Goal: Transaction & Acquisition: Download file/media

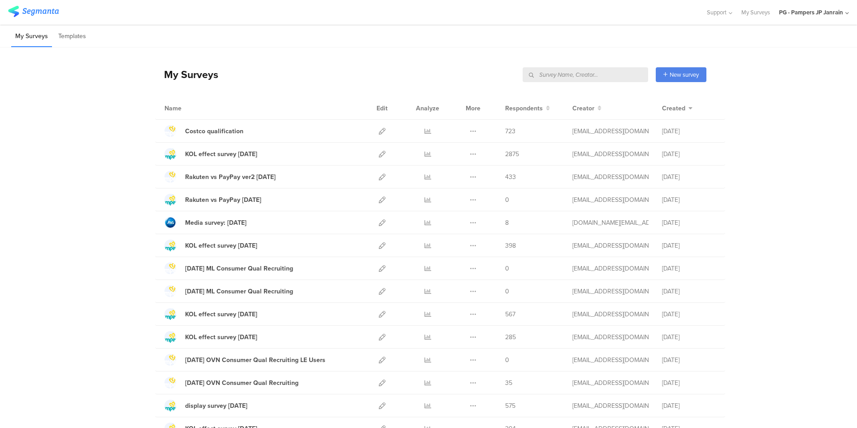
click at [599, 75] on input "text" at bounding box center [585, 74] width 125 height 15
type input "すく"
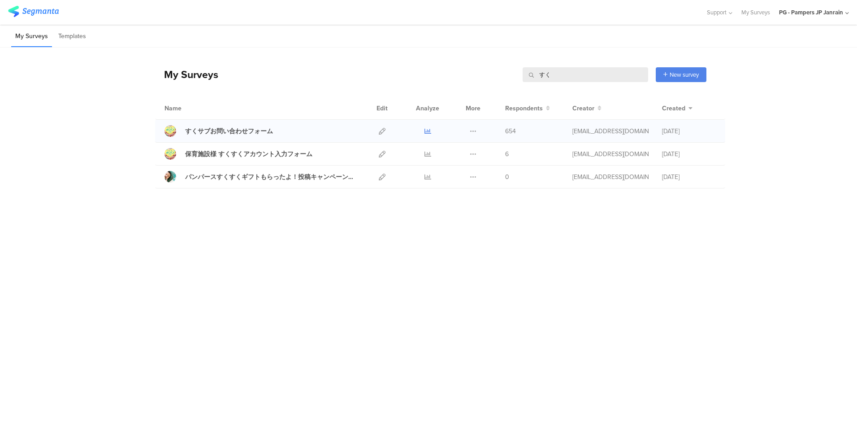
click at [426, 134] on icon at bounding box center [427, 131] width 7 height 7
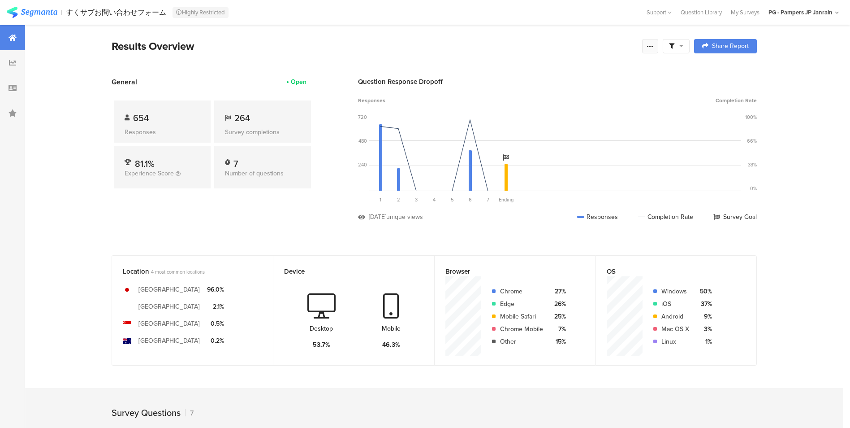
click at [654, 48] on icon at bounding box center [650, 46] width 7 height 7
click at [542, 141] on span "Export Results" at bounding box center [557, 136] width 40 height 9
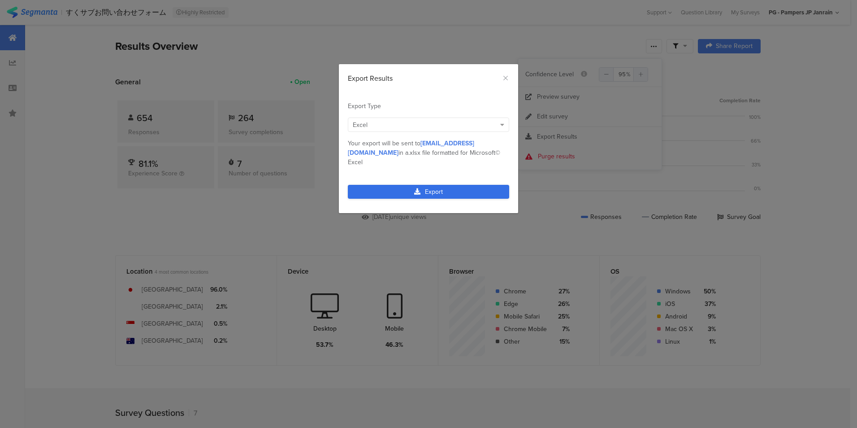
click at [389, 185] on link "Export" at bounding box center [428, 192] width 161 height 14
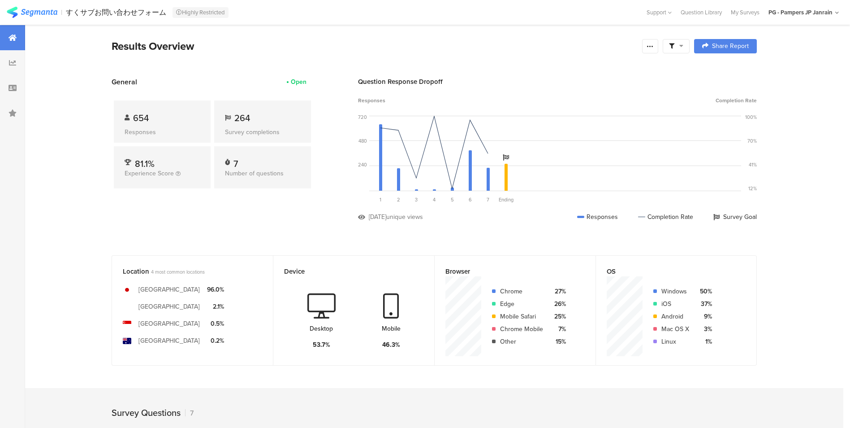
click at [596, 55] on section "Results Overview Complete Responses Only Edit Sample Share Report Share Cancel …" at bounding box center [434, 57] width 717 height 39
click at [651, 48] on icon at bounding box center [650, 46] width 7 height 7
drag, startPoint x: 559, startPoint y: 140, endPoint x: 552, endPoint y: 142, distance: 7.4
click at [559, 140] on span "Export Results" at bounding box center [557, 136] width 40 height 9
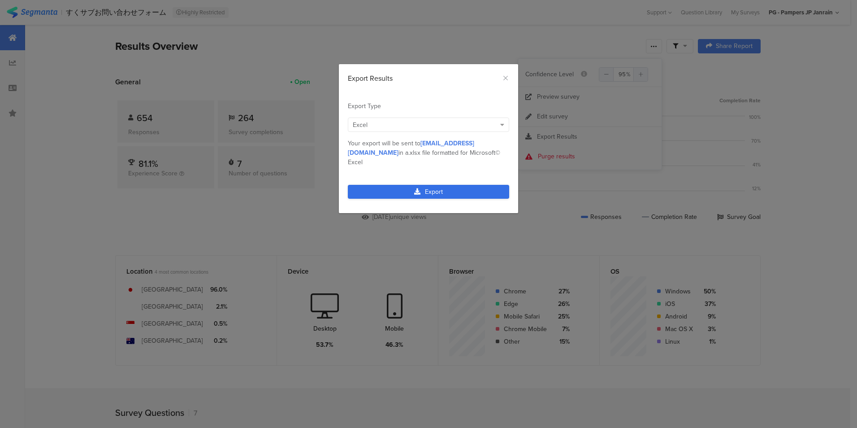
click at [359, 185] on link "Export" at bounding box center [428, 192] width 161 height 14
